Goal: Information Seeking & Learning: Learn about a topic

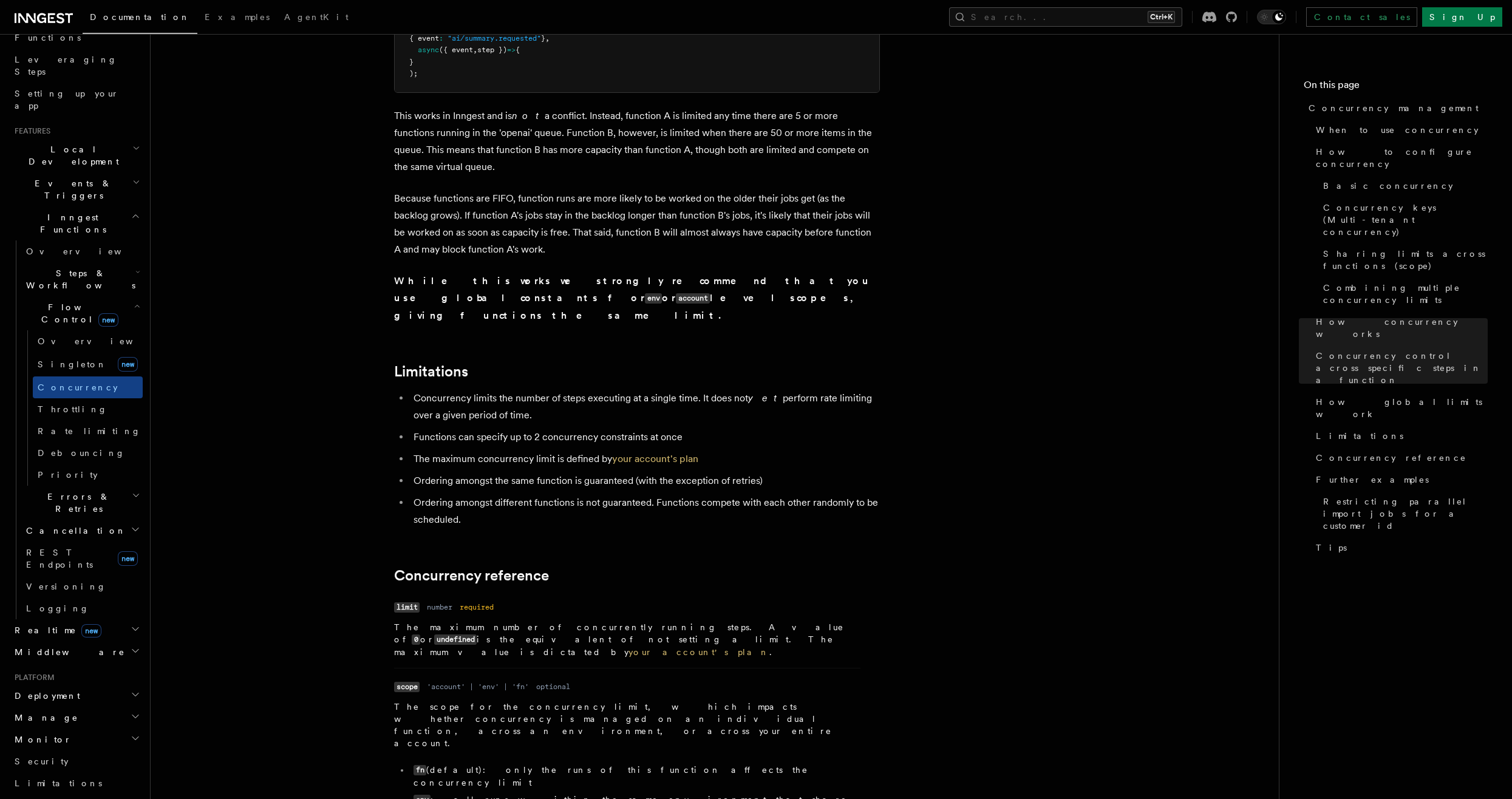
scroll to position [3716, 0]
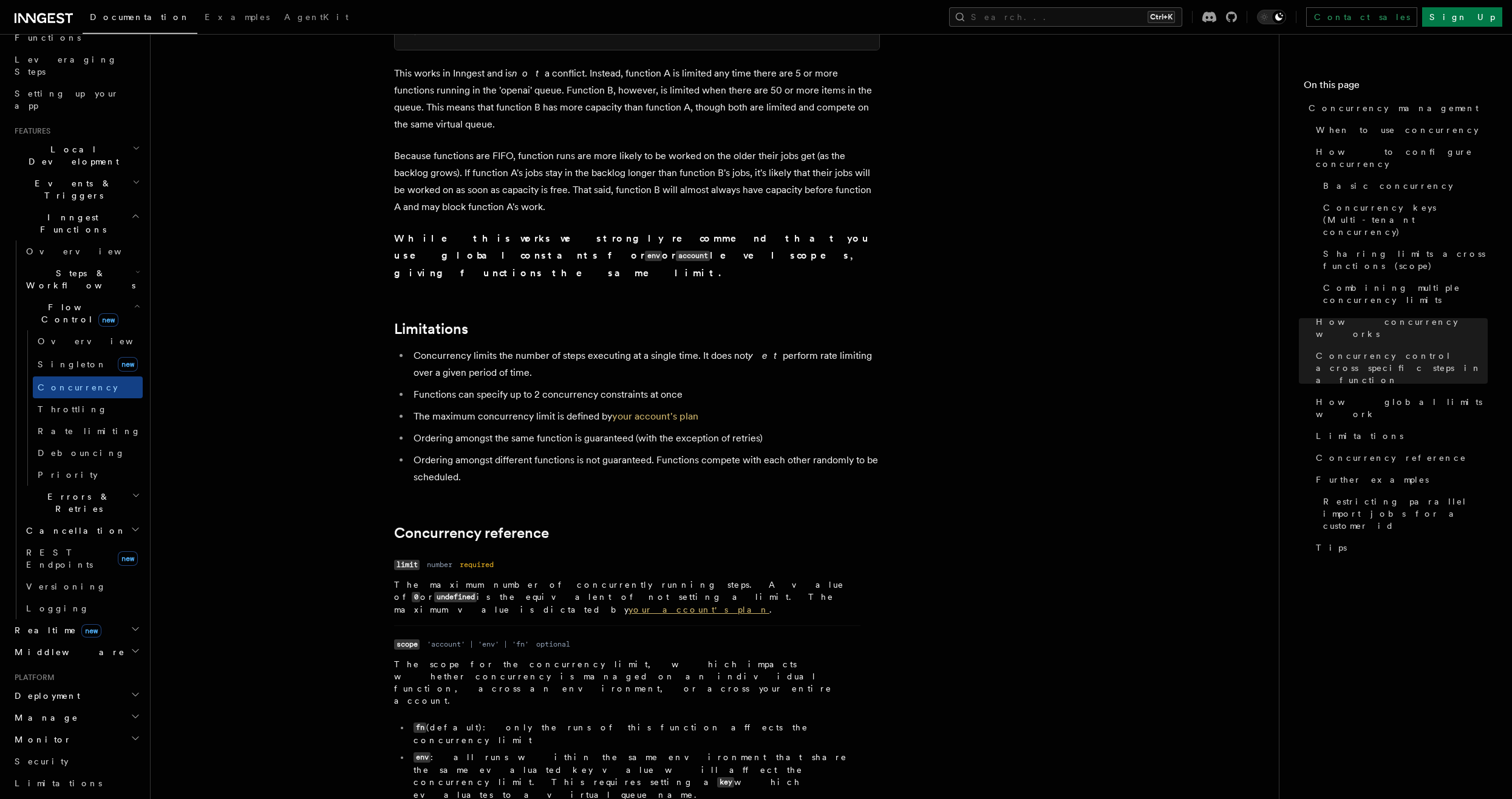
click at [629, 605] on link "your account's plan" at bounding box center [698, 609] width 141 height 10
click at [87, 383] on span "Concurrency" at bounding box center [78, 387] width 80 height 10
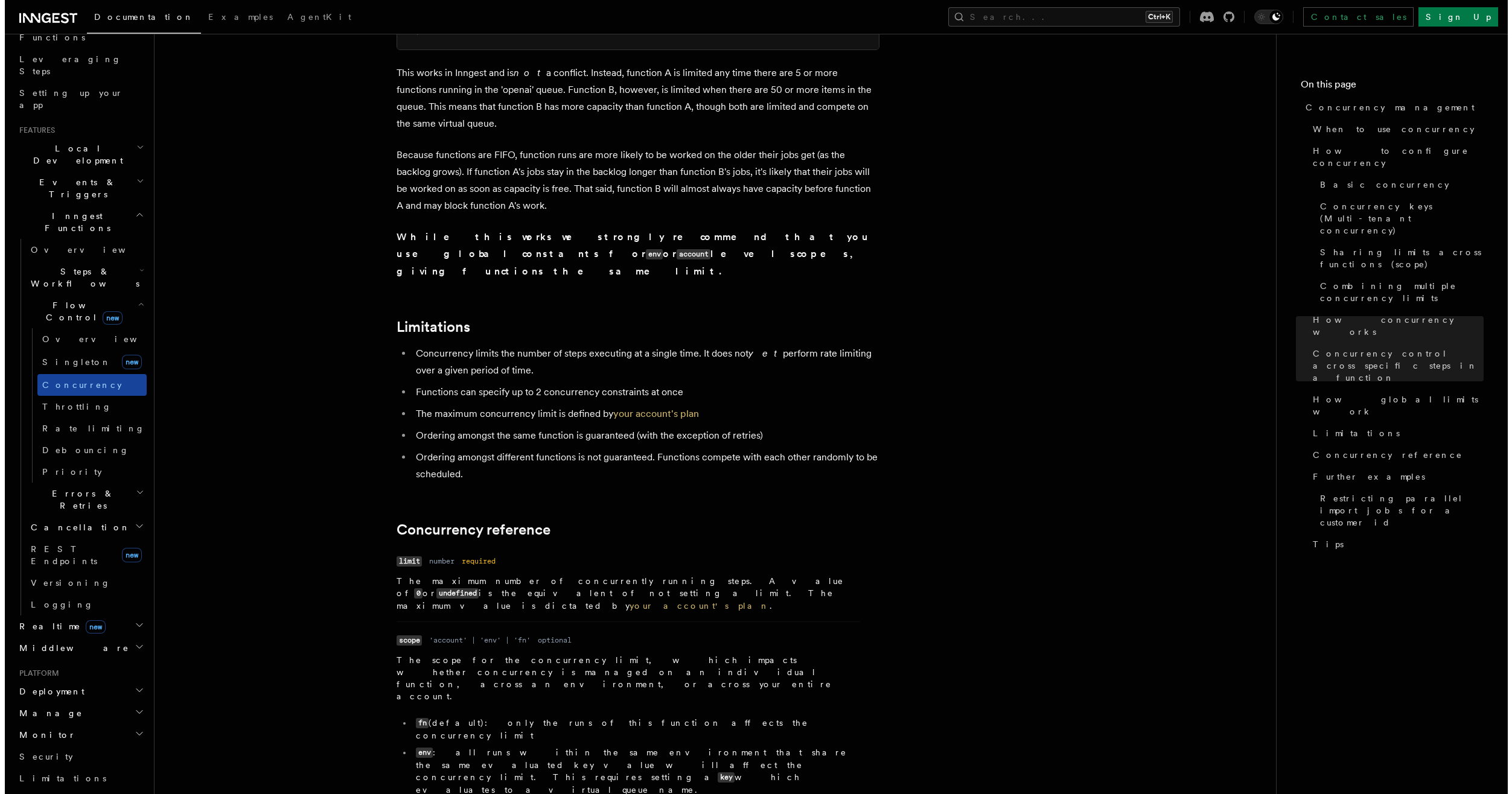
scroll to position [0, 0]
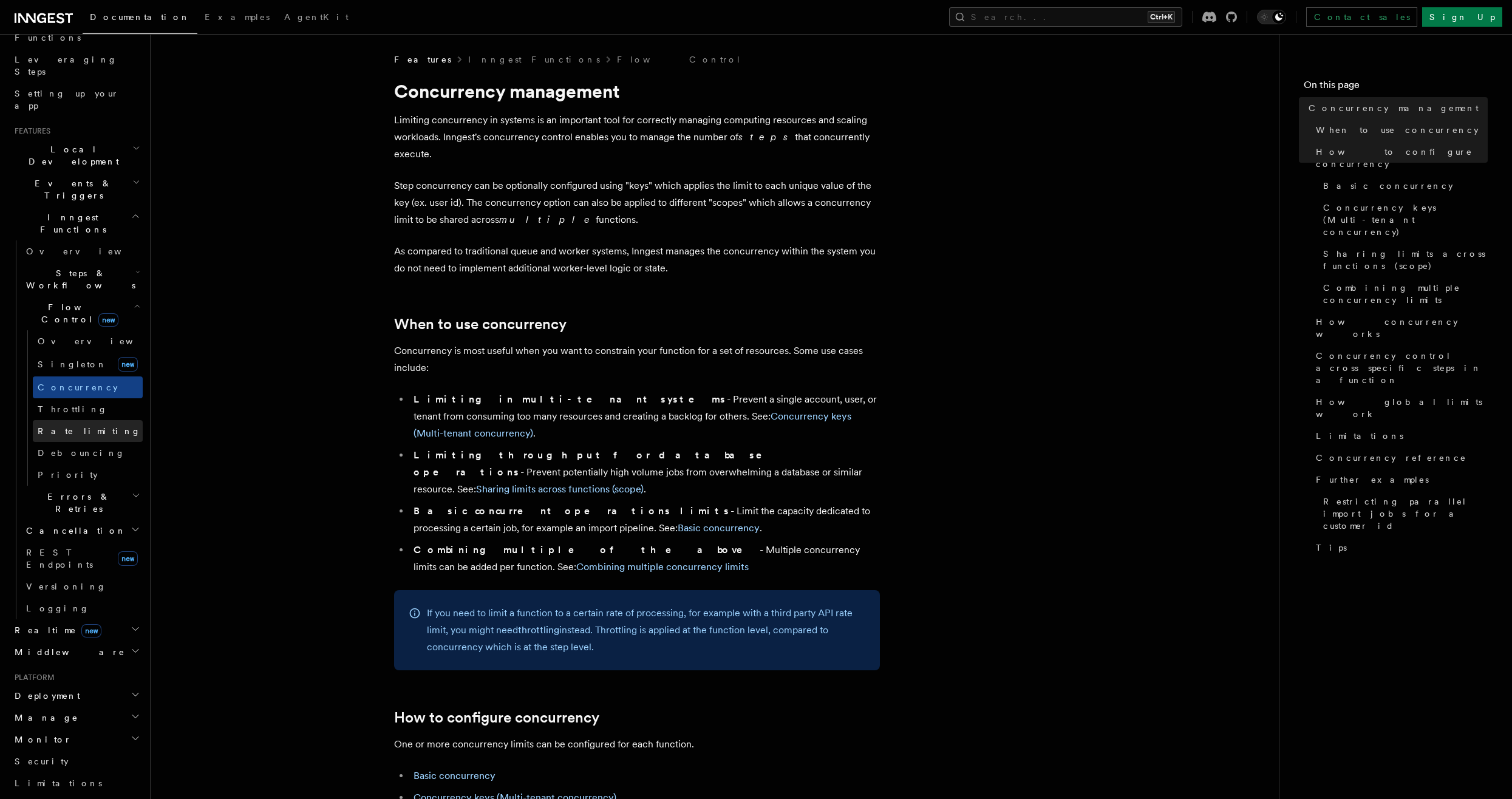
click at [66, 426] on span "Rate limiting" at bounding box center [90, 431] width 103 height 10
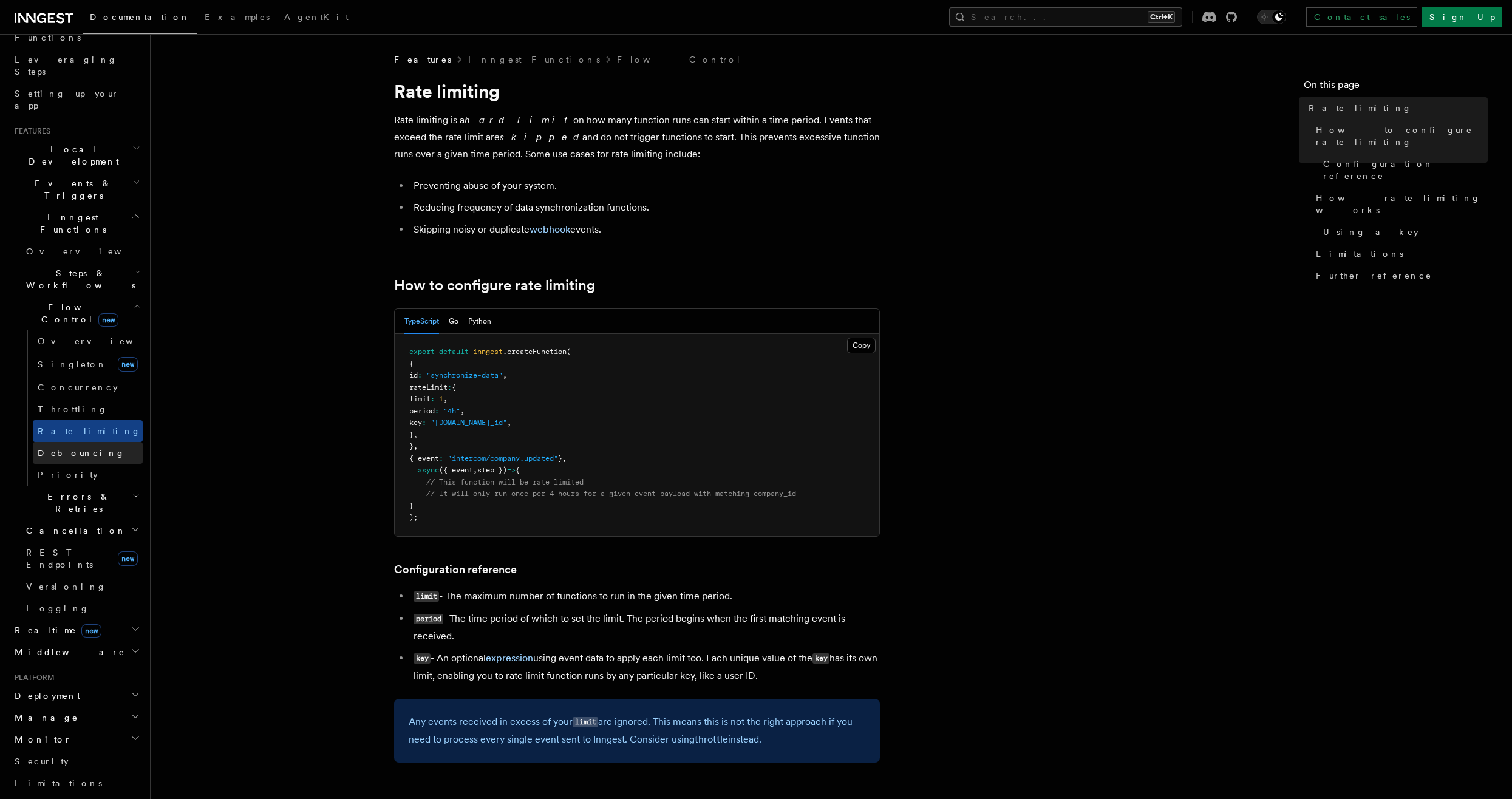
click at [67, 448] on span "Debouncing" at bounding box center [82, 453] width 87 height 10
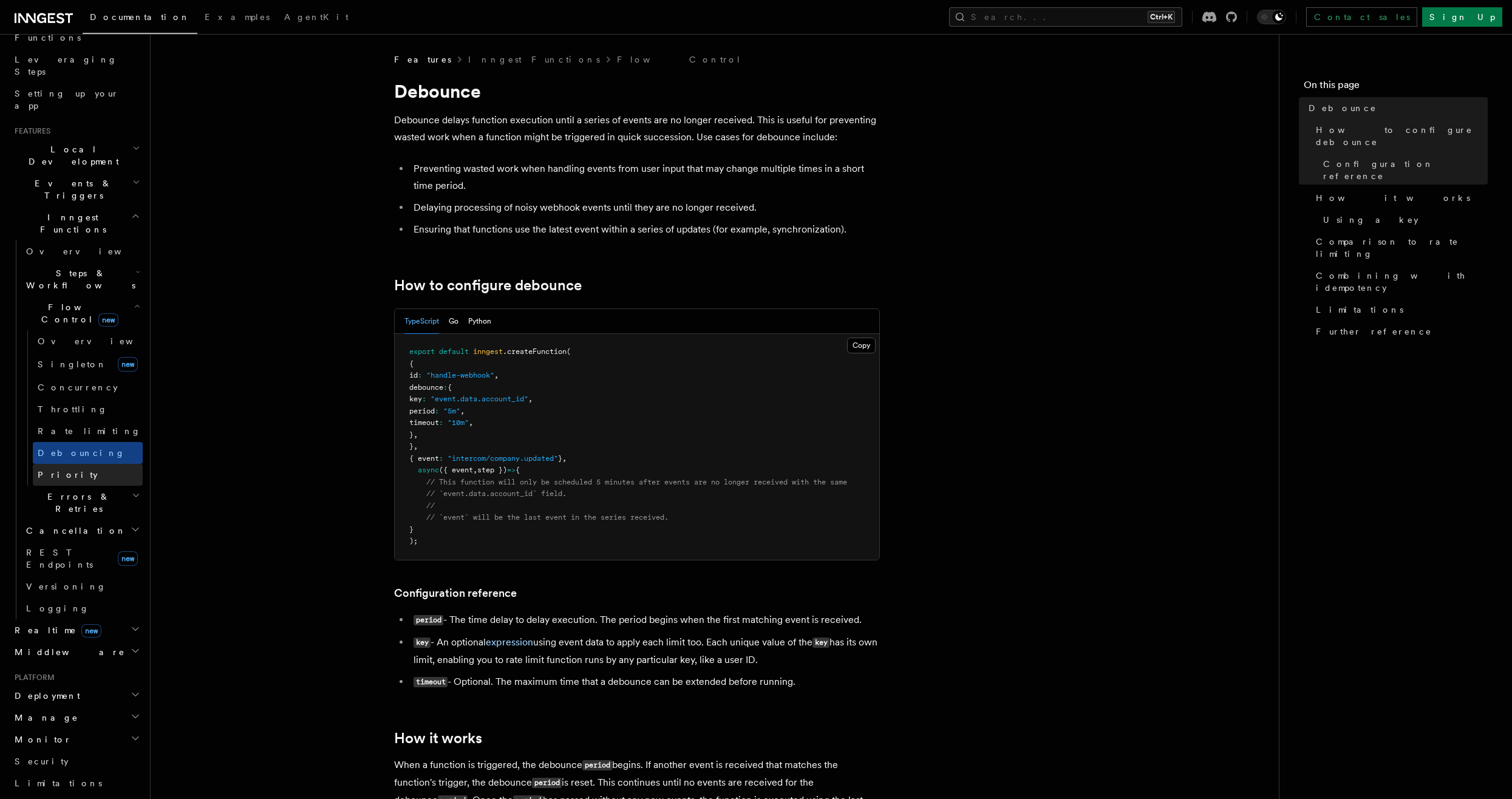
click at [60, 470] on span "Priority" at bounding box center [68, 474] width 60 height 10
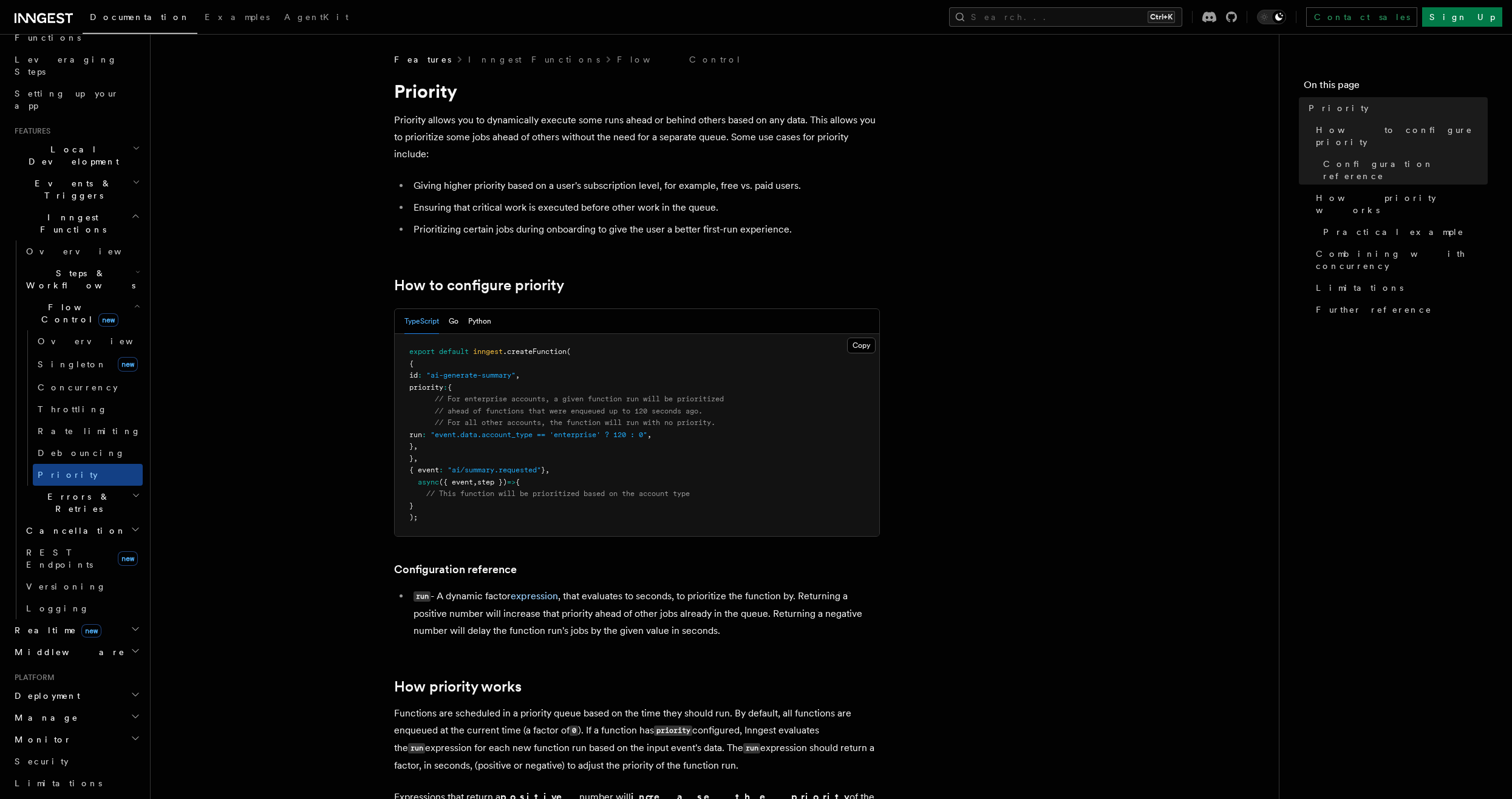
click at [97, 486] on h2 "Errors & Retries" at bounding box center [82, 502] width 122 height 34
click at [60, 525] on span "Cancellation" at bounding box center [73, 531] width 105 height 12
click at [1082, 21] on button "Search... Ctrl+K" at bounding box center [1066, 16] width 233 height 19
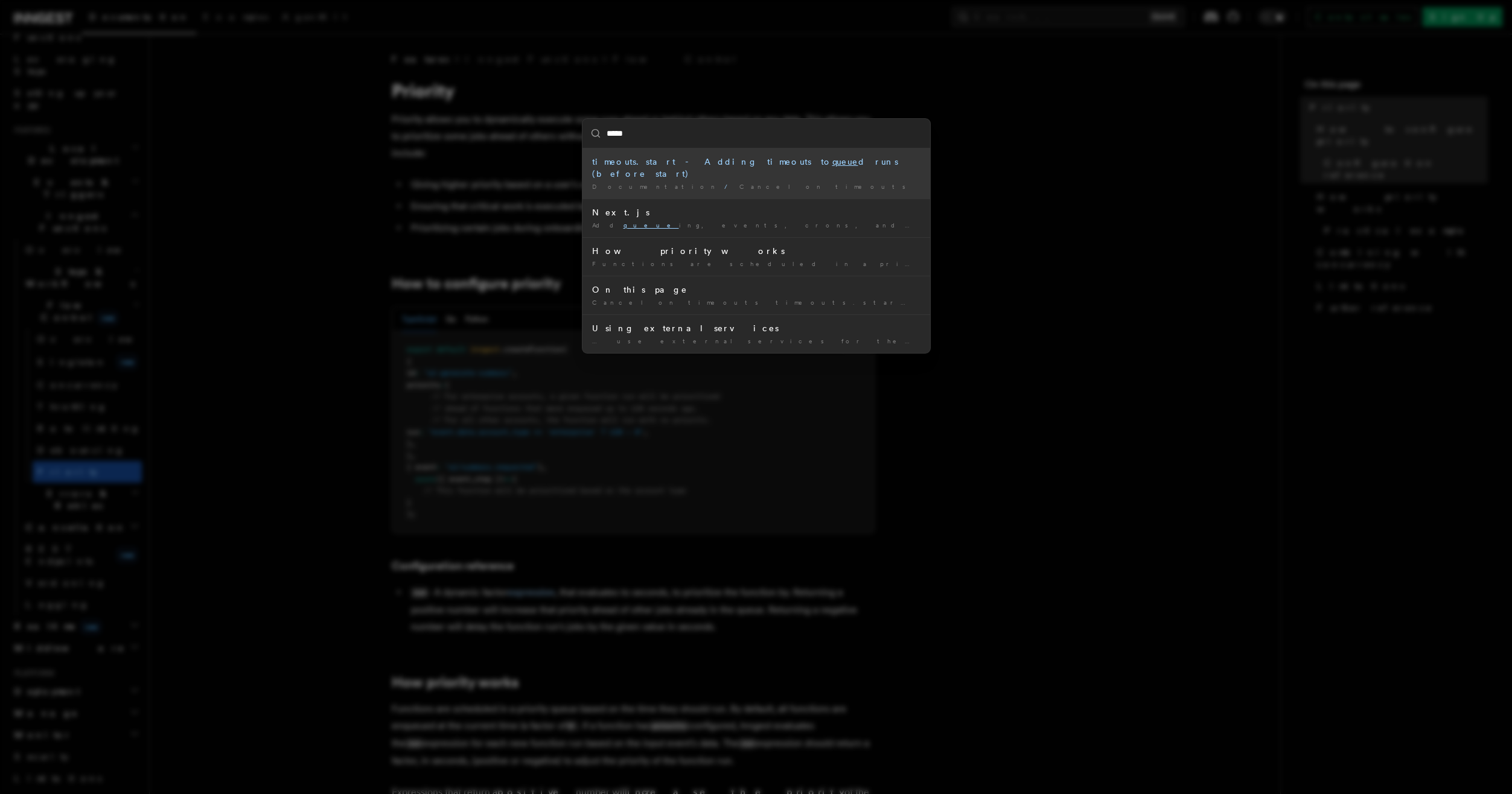
type input "******"
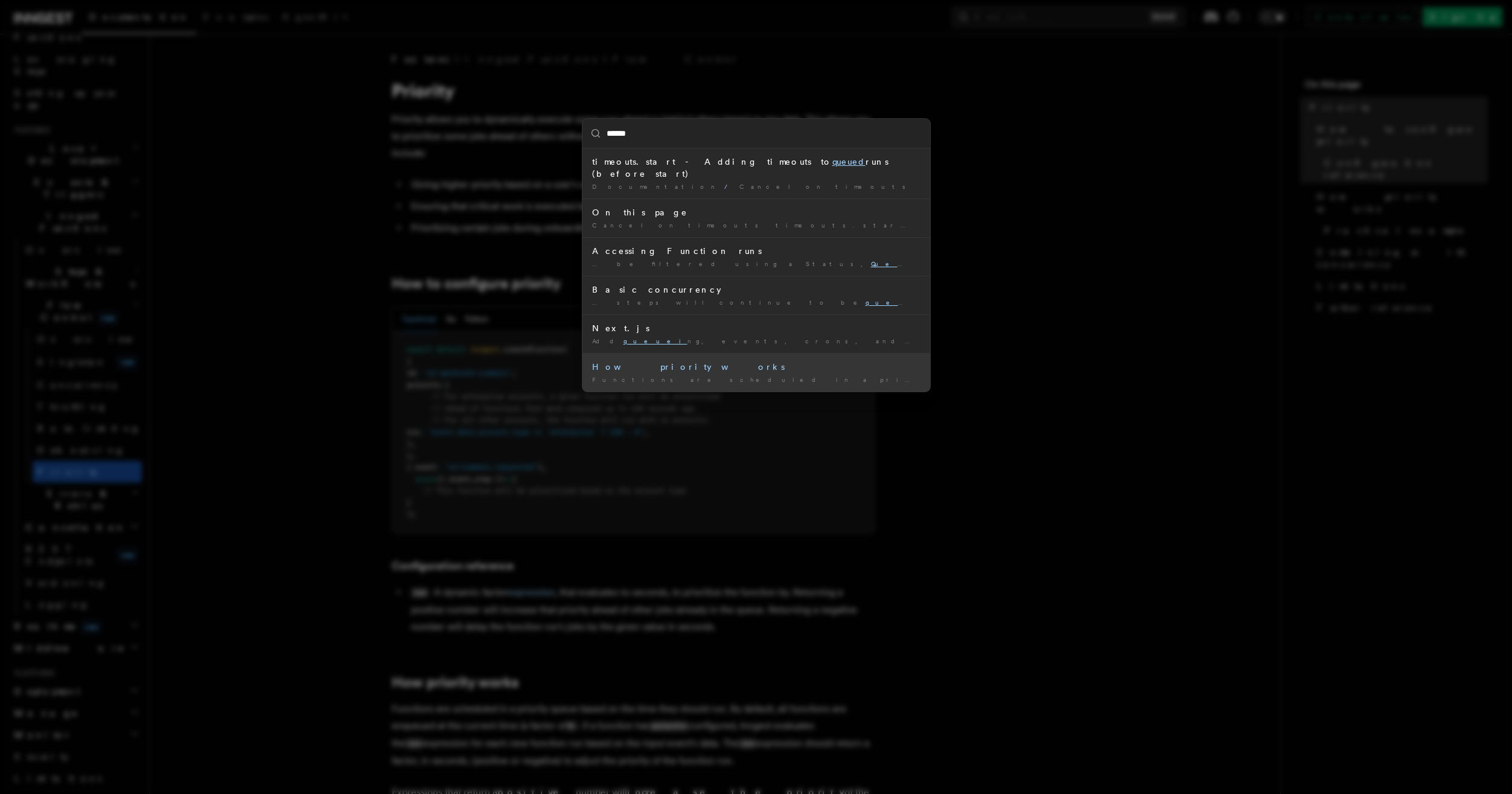
click at [697, 360] on div "How priority works" at bounding box center [756, 366] width 328 height 12
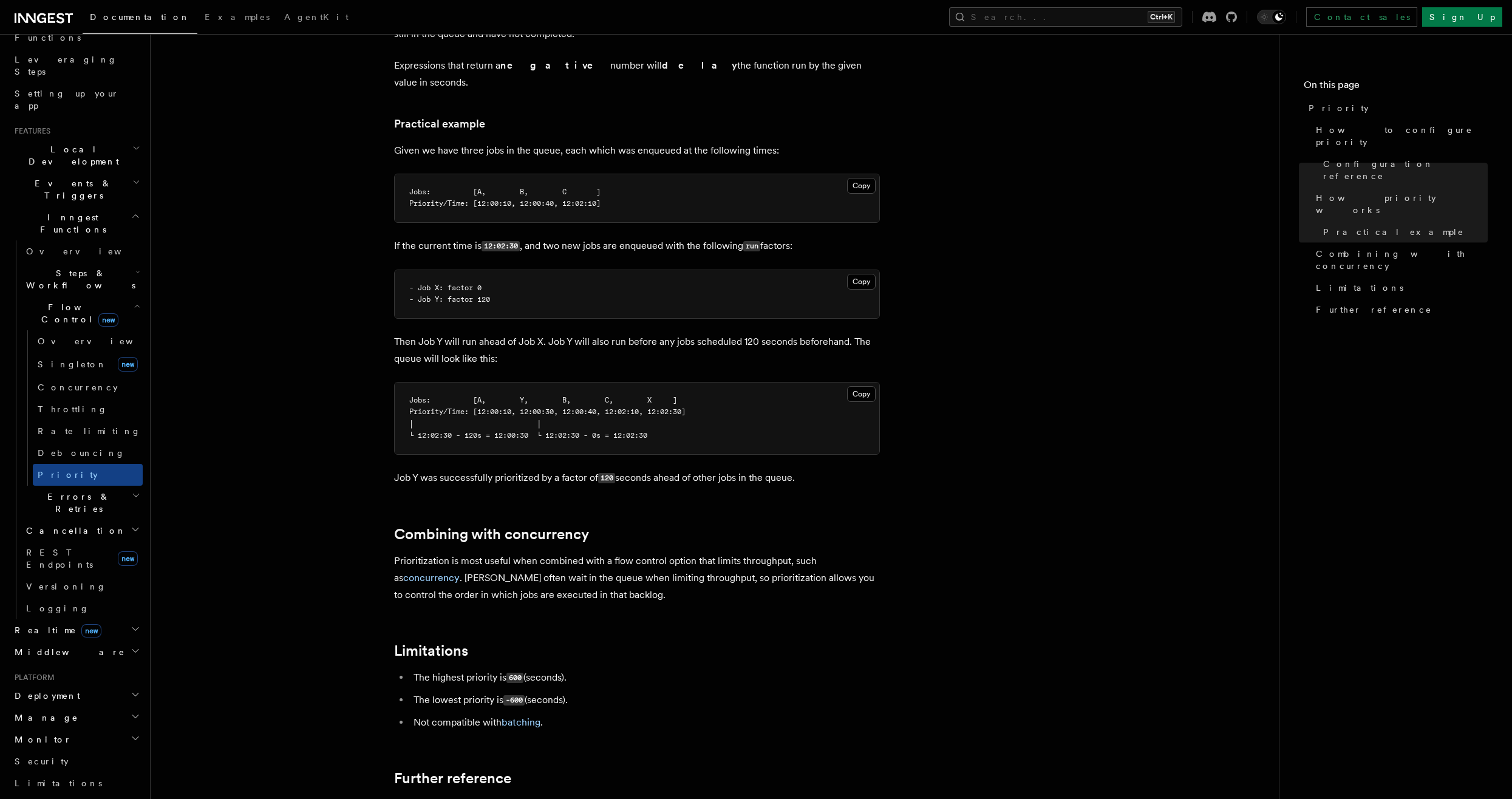
scroll to position [863, 0]
